Goal: Find specific page/section: Find specific page/section

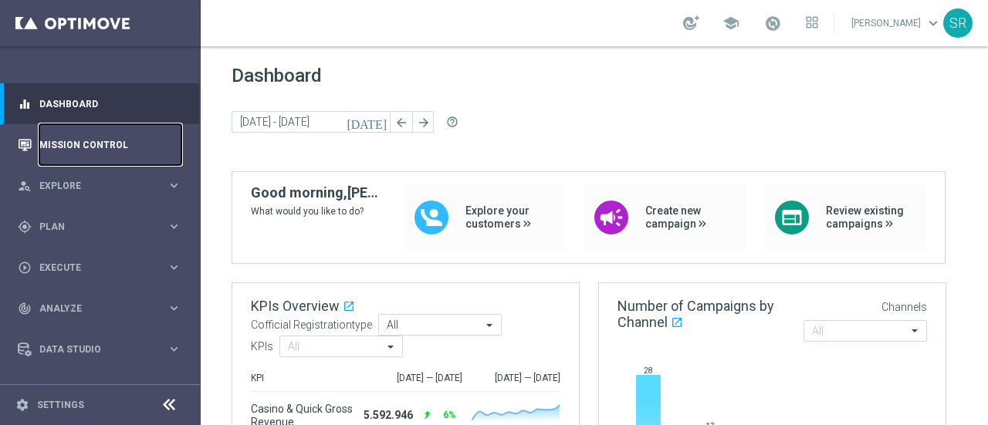
click at [107, 147] on link "Mission Control" at bounding box center [110, 144] width 142 height 41
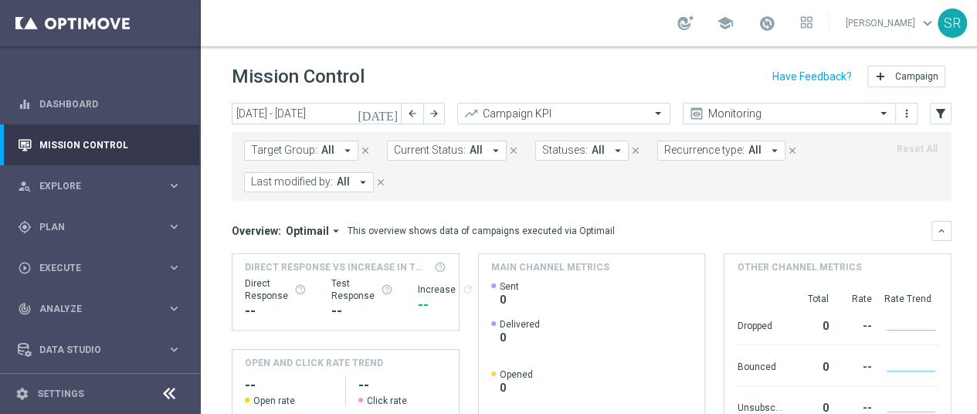
click at [341, 149] on icon "arrow_drop_down" at bounding box center [347, 151] width 14 height 14
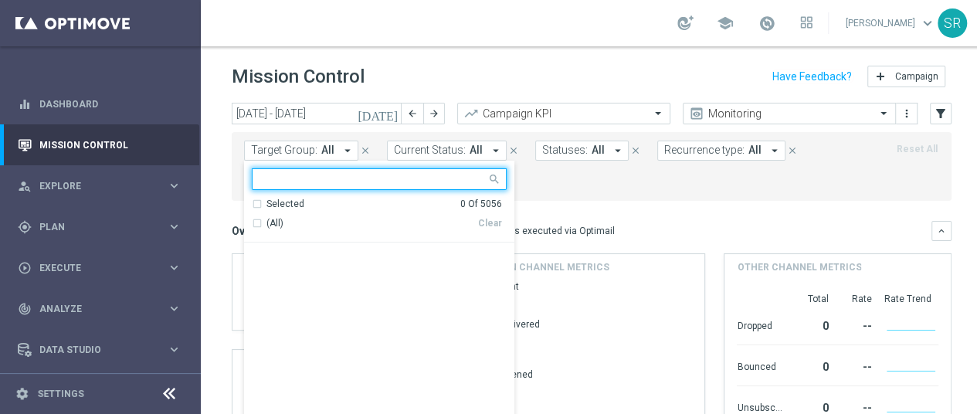
scroll to position [4940, 0]
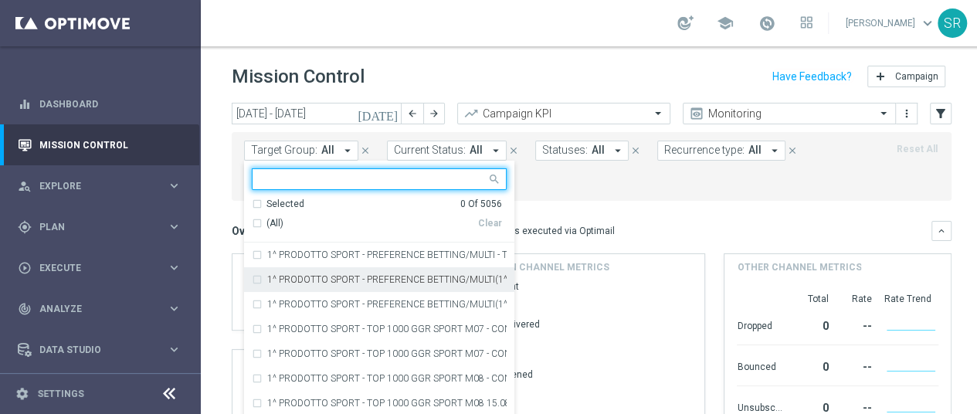
click at [601, 238] on div "Overview: Optimail arrow_drop_down This overview shows data of campaigns execut…" at bounding box center [591, 231] width 719 height 20
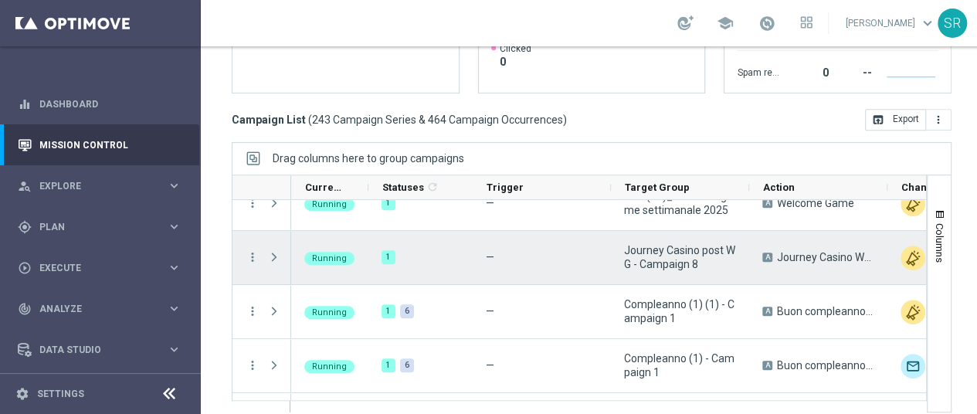
scroll to position [0, 0]
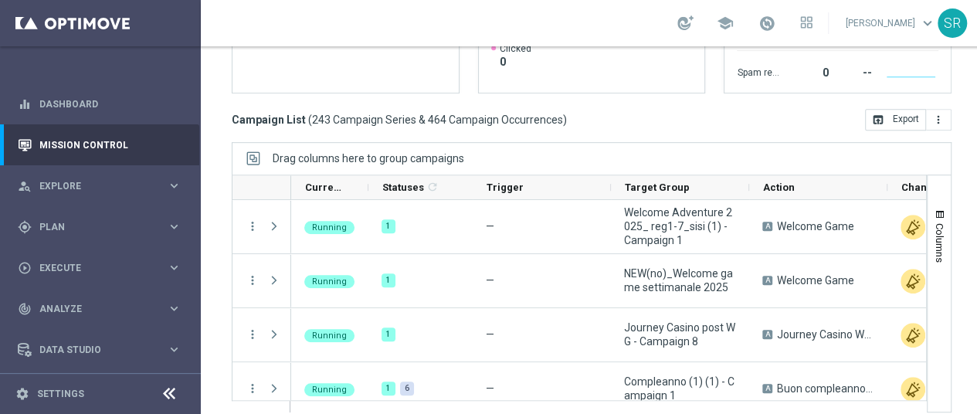
click at [515, 142] on div "Drag columns here to group campaigns" at bounding box center [591, 158] width 719 height 32
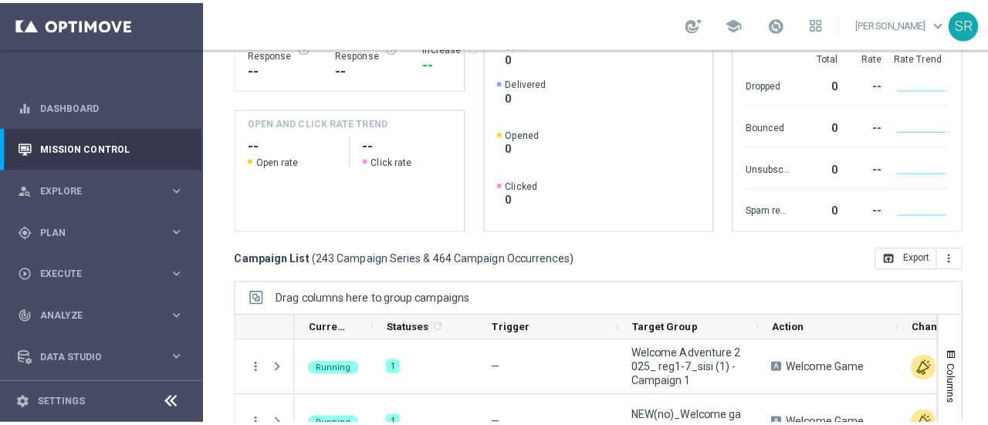
scroll to position [222, 0]
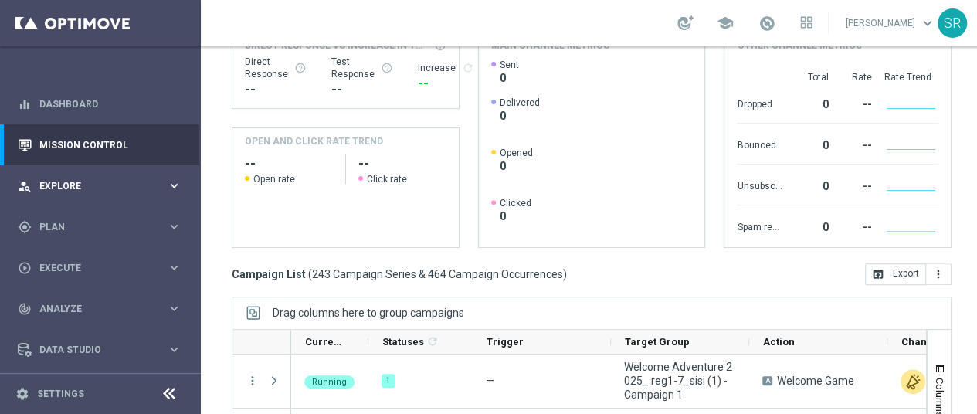
click at [86, 183] on span "Explore" at bounding box center [102, 185] width 127 height 9
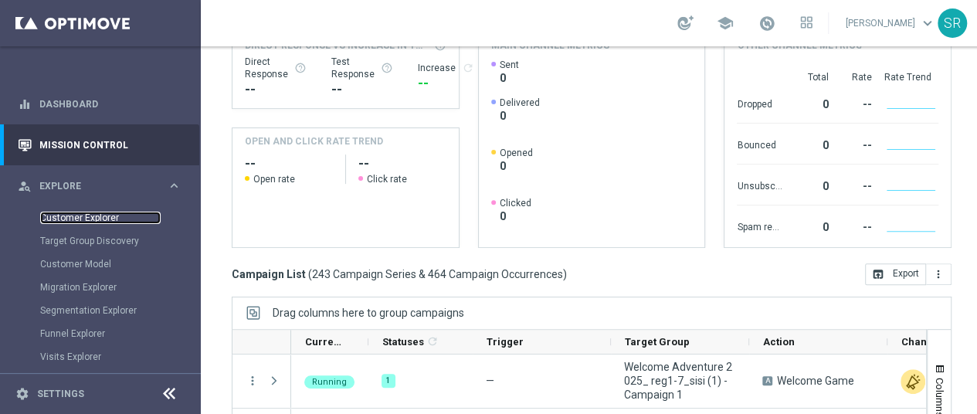
click at [107, 217] on link "Customer Explorer" at bounding box center [100, 218] width 120 height 12
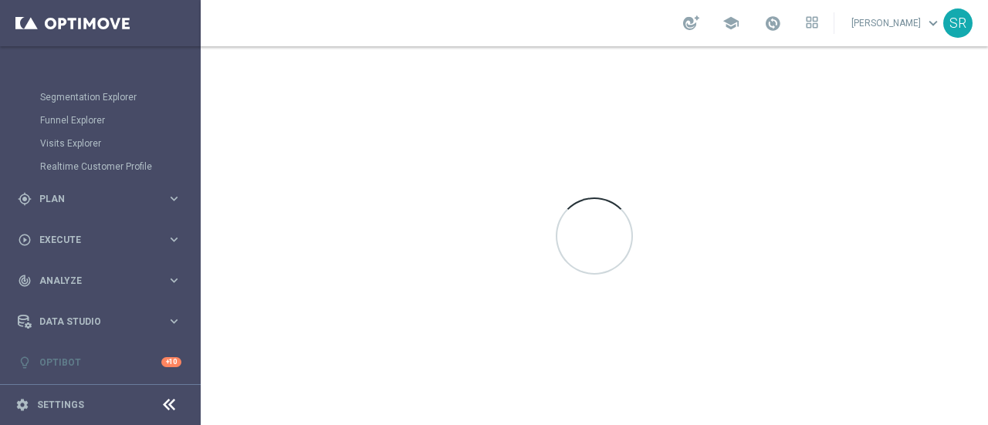
scroll to position [215, 0]
